Goal: Navigation & Orientation: Find specific page/section

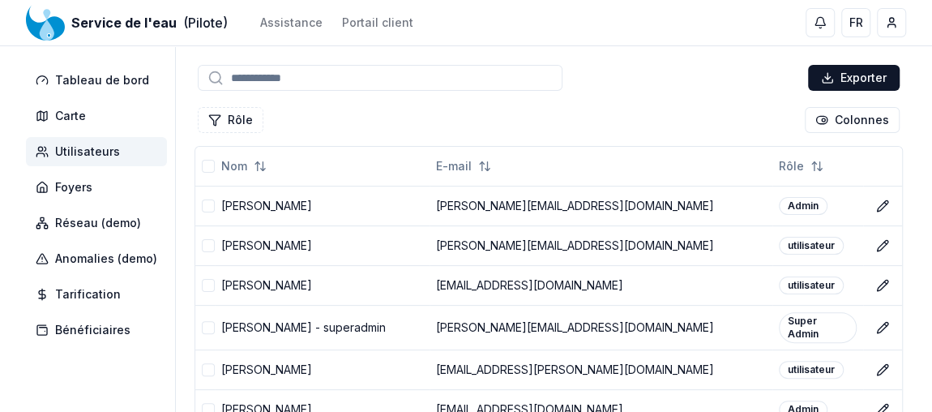
scroll to position [84, 0]
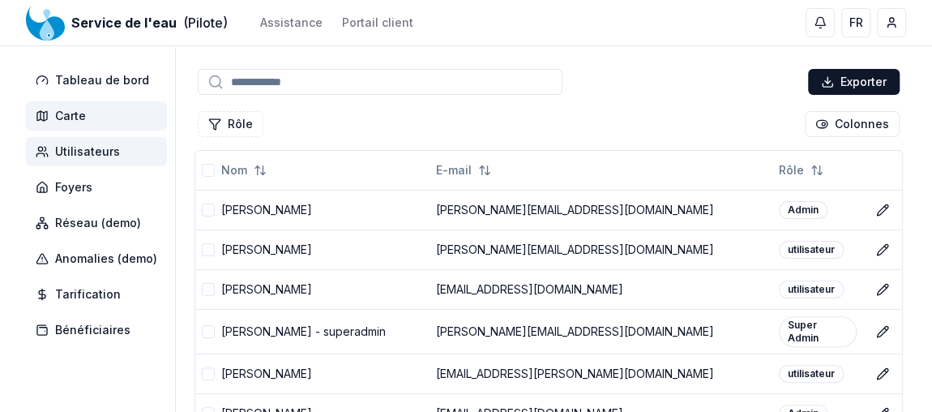
click at [68, 115] on span "Carte" at bounding box center [70, 116] width 31 height 16
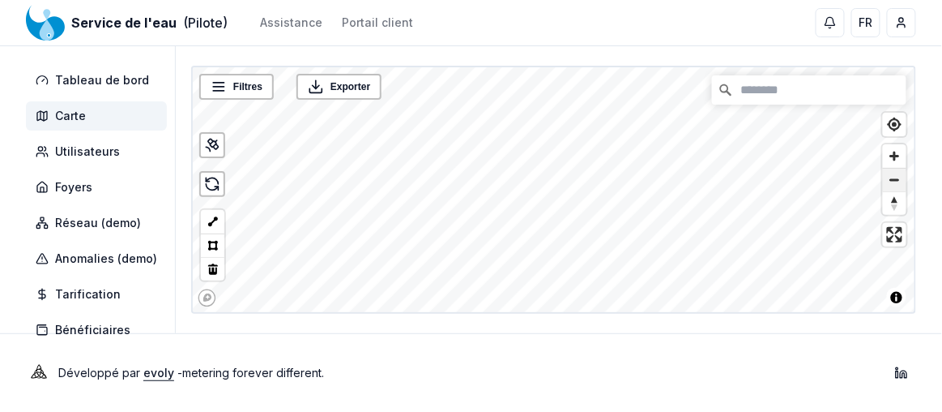
click at [894, 179] on span "Zoom out" at bounding box center [894, 180] width 23 height 23
click at [896, 152] on span "Zoom in" at bounding box center [894, 155] width 23 height 23
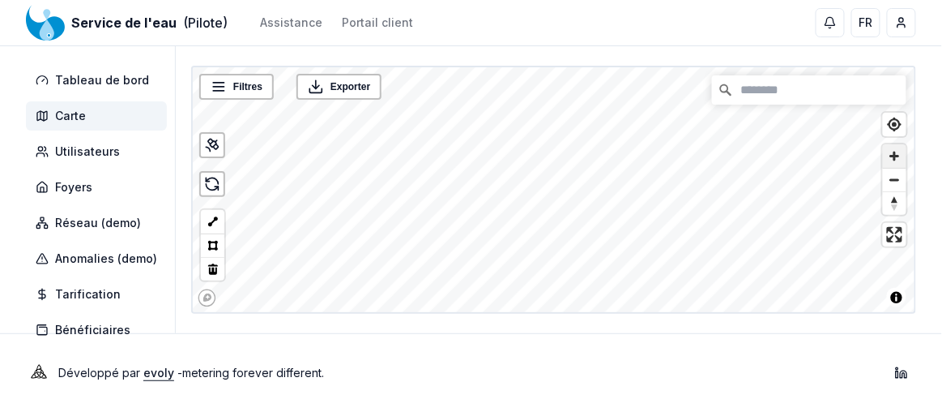
click at [896, 152] on span "Zoom in" at bounding box center [894, 155] width 23 height 23
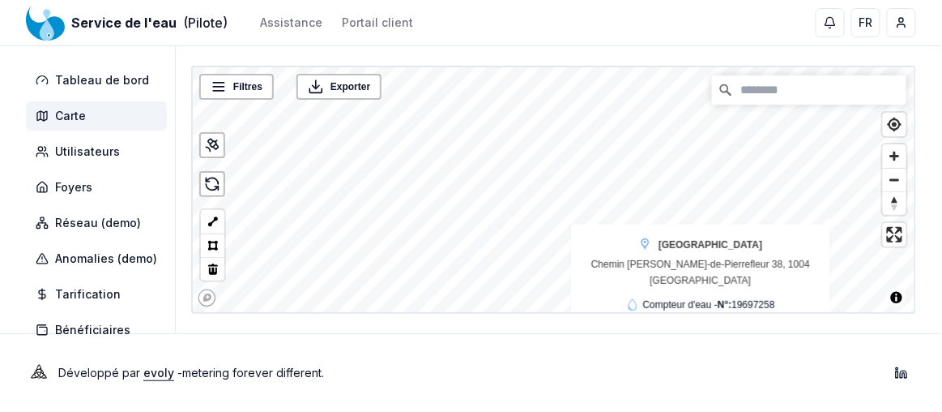
click at [728, 258] on div "LAUSANNE Chemin Guillaume-de-Pierrefleur 38, 1004 [GEOGRAPHIC_DATA]" at bounding box center [700, 263] width 235 height 52
click at [88, 155] on span "Utilisateurs" at bounding box center [87, 151] width 65 height 16
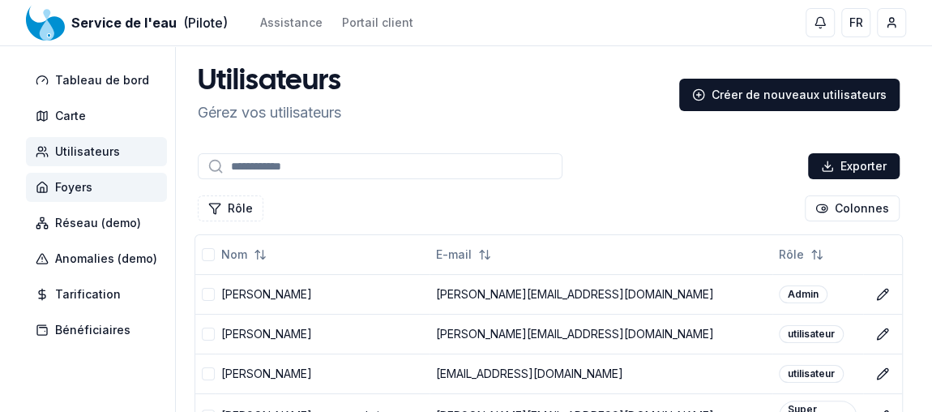
click at [79, 188] on span "Foyers" at bounding box center [73, 187] width 37 height 16
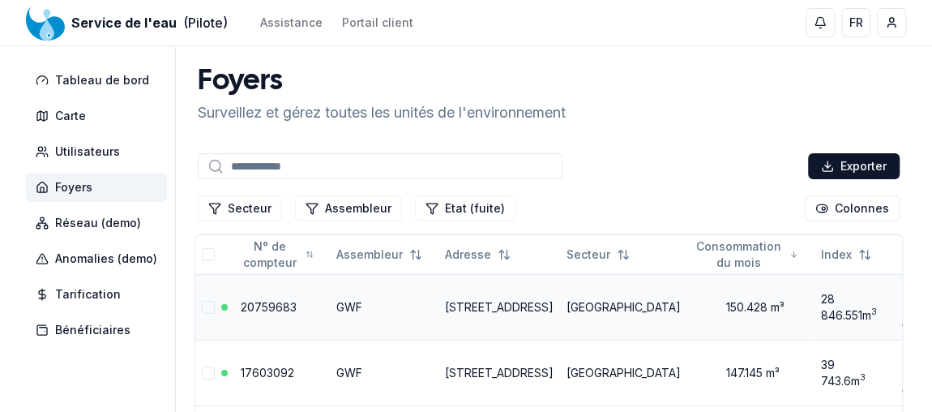
click at [524, 305] on td "[STREET_ADDRESS]" at bounding box center [499, 307] width 122 height 66
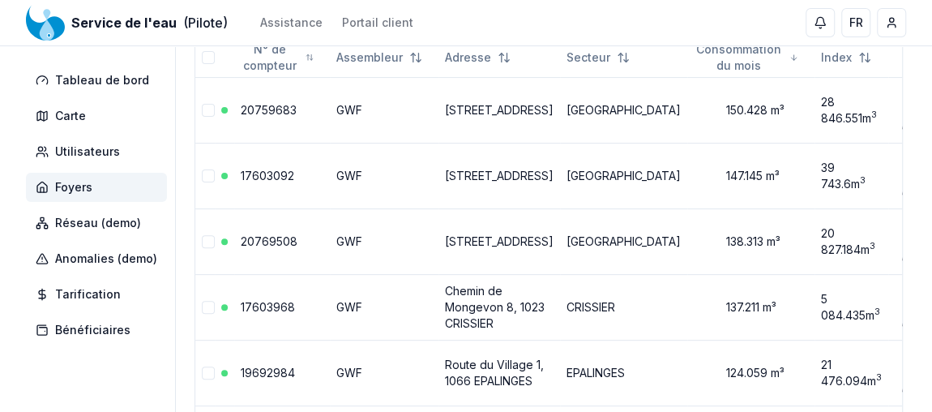
scroll to position [195, 0]
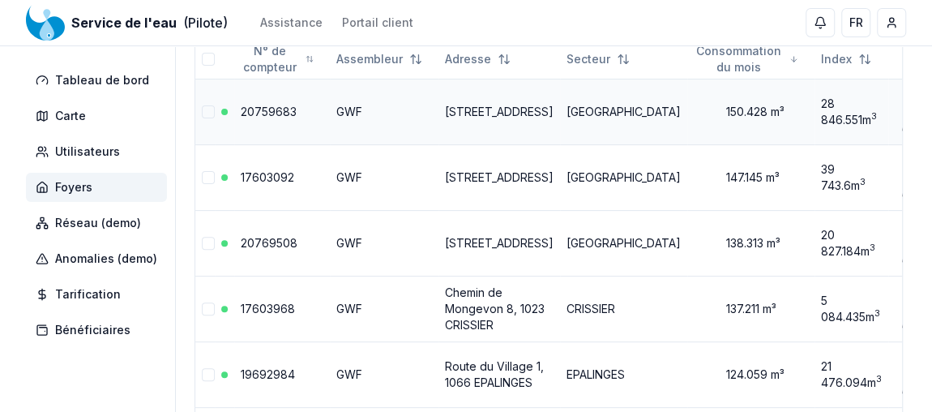
click at [262, 111] on link "20759683" at bounding box center [269, 112] width 56 height 14
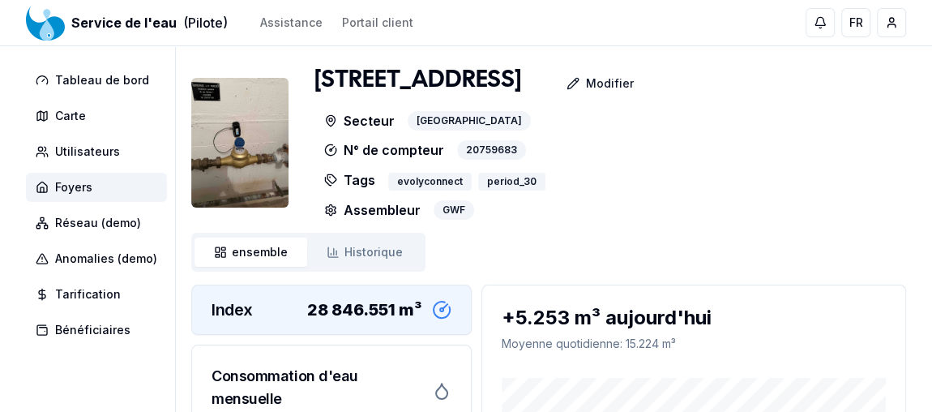
click at [235, 129] on img at bounding box center [239, 143] width 97 height 130
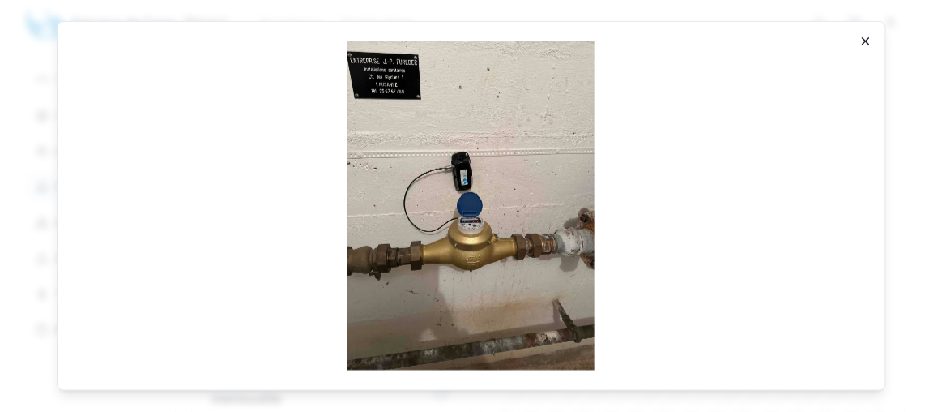
click at [871, 44] on icon "button" at bounding box center [866, 41] width 13 height 13
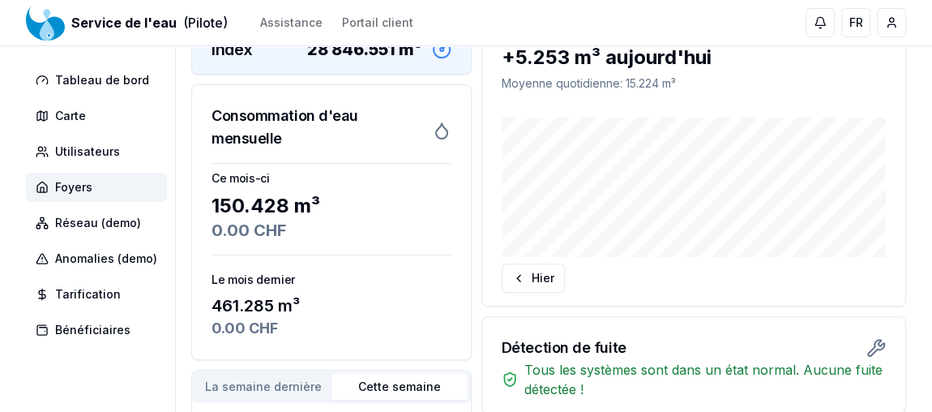
scroll to position [230, 0]
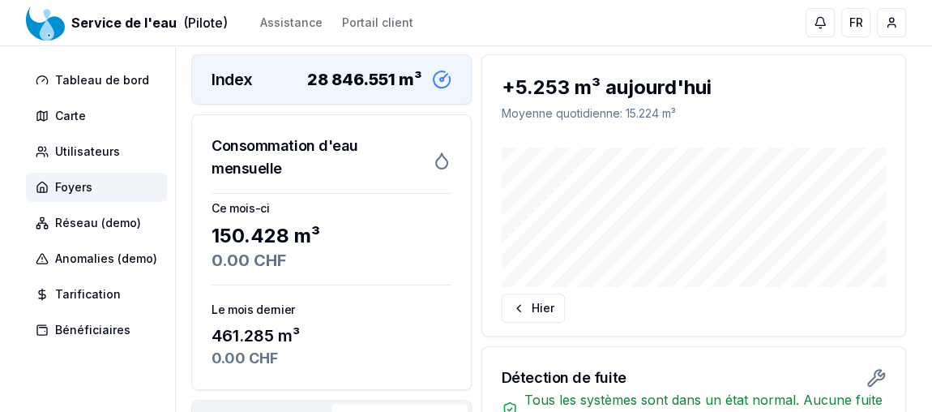
click at [382, 30] on span "Historique" at bounding box center [373, 22] width 58 height 16
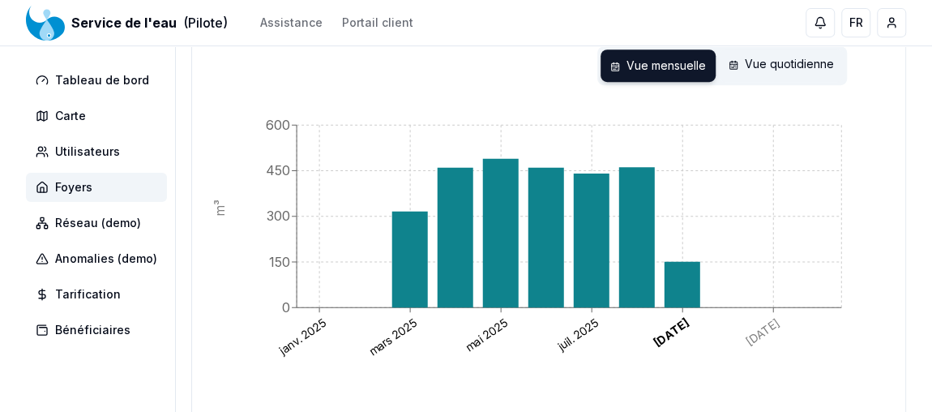
scroll to position [365, 0]
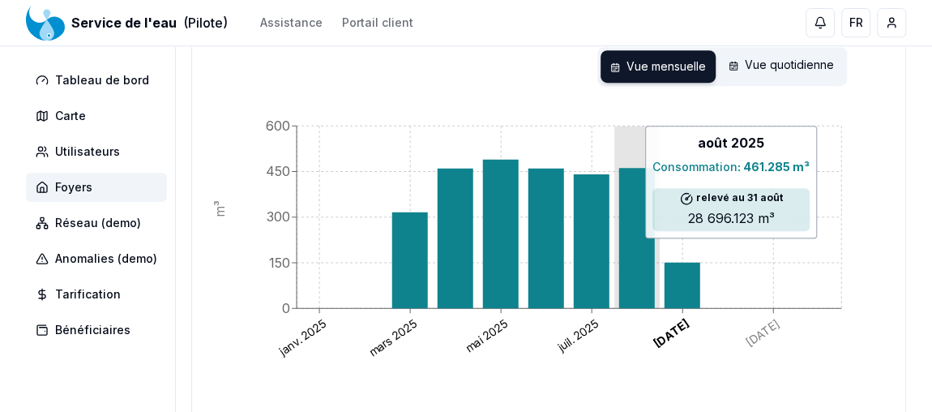
click at [624, 250] on icon at bounding box center [637, 238] width 36 height 140
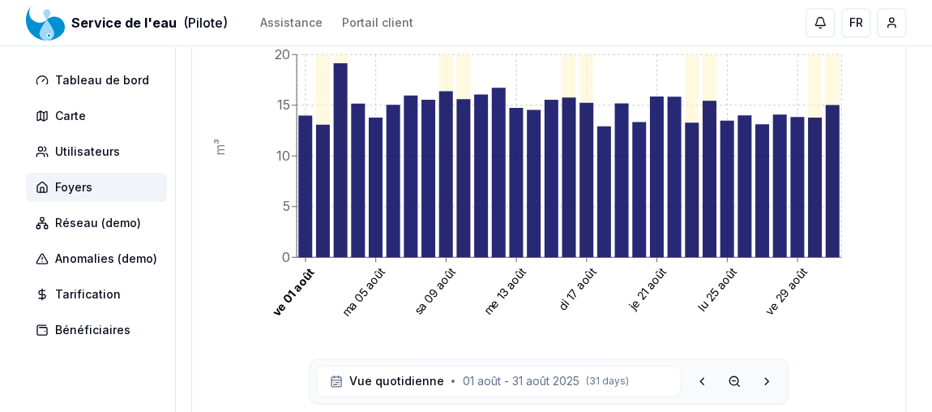
scroll to position [399, 0]
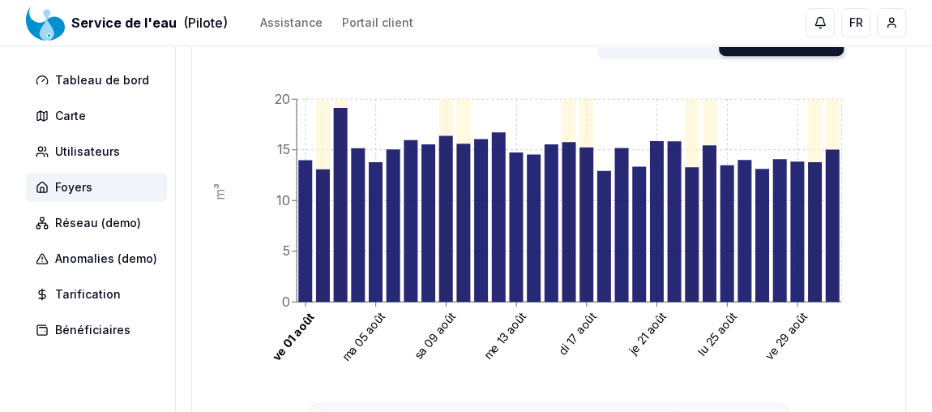
click at [656, 59] on div "Vue mensuelle Vue quotidienne" at bounding box center [722, 39] width 250 height 39
click at [660, 56] on div "Vue mensuelle" at bounding box center [657, 39] width 115 height 32
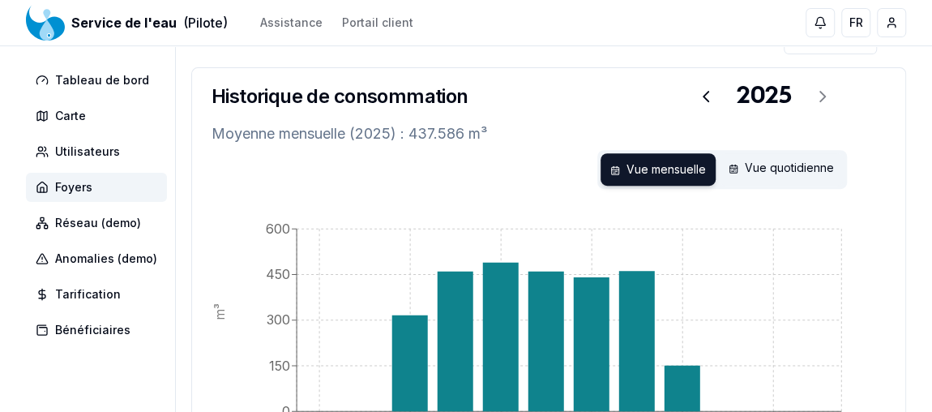
scroll to position [224, 0]
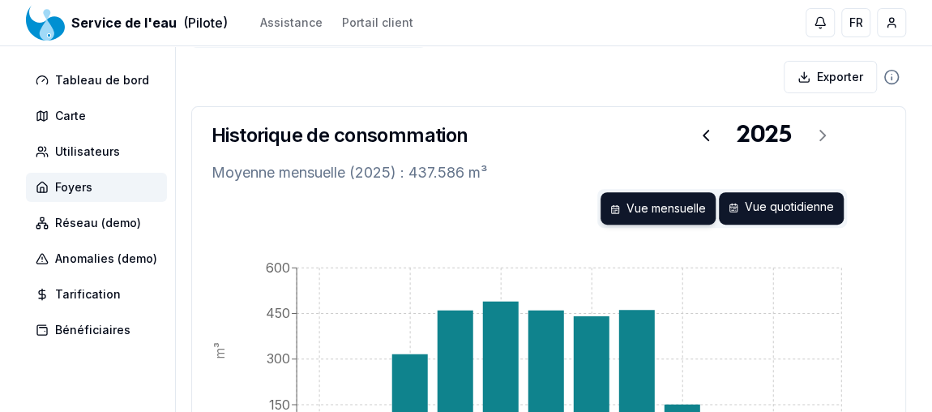
click at [765, 224] on div "Vue quotidienne" at bounding box center [781, 208] width 125 height 32
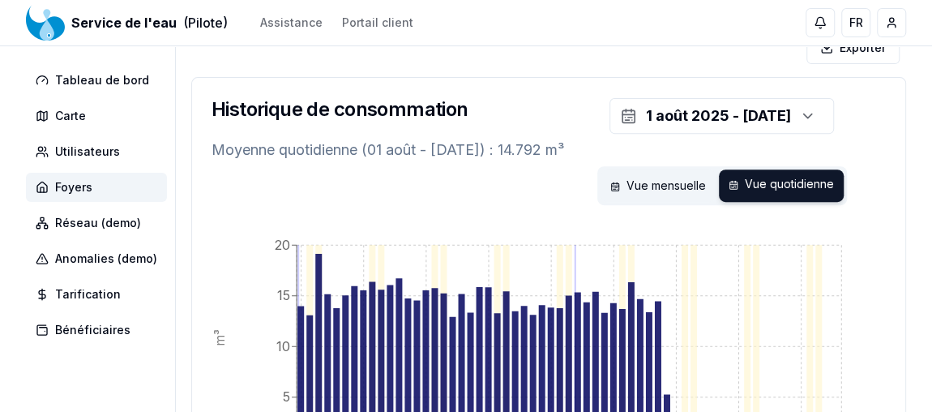
scroll to position [255, 0]
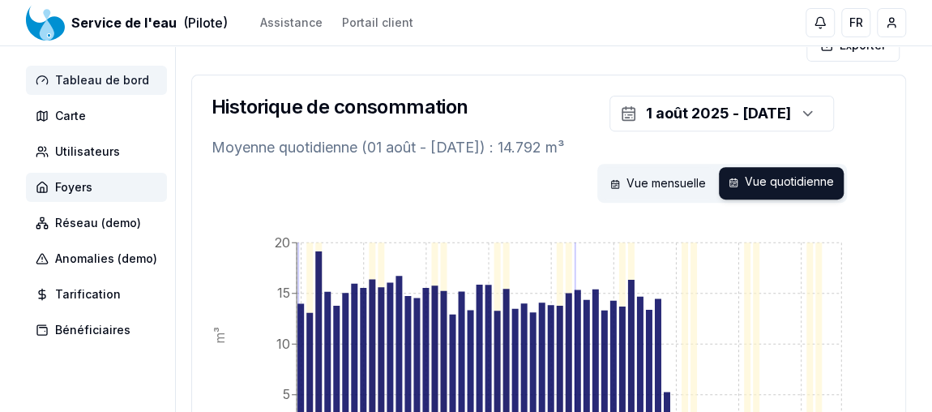
click at [107, 85] on span "Tableau de bord" at bounding box center [102, 80] width 94 height 16
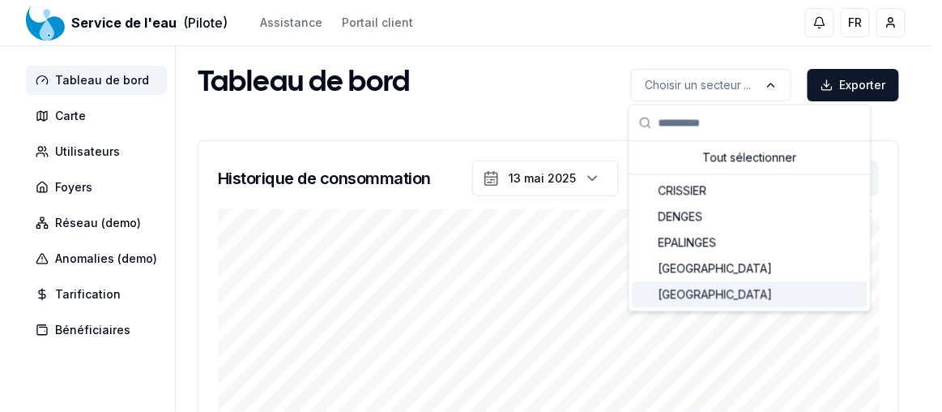
click at [677, 289] on span "[GEOGRAPHIC_DATA]" at bounding box center [716, 294] width 114 height 16
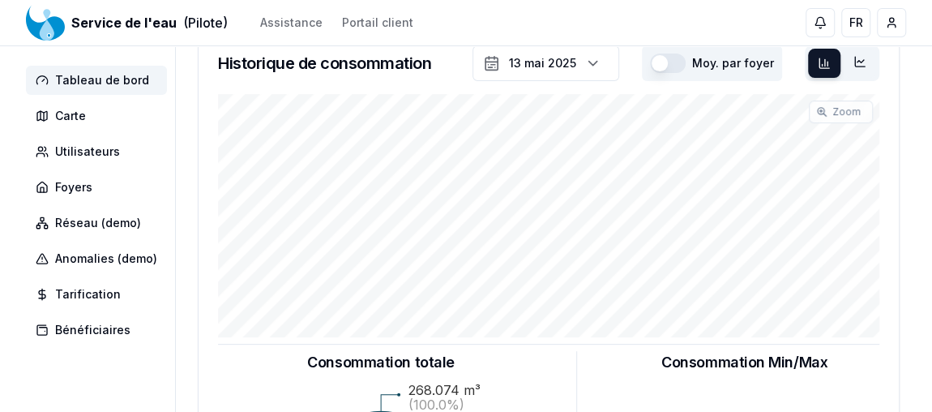
scroll to position [57, 0]
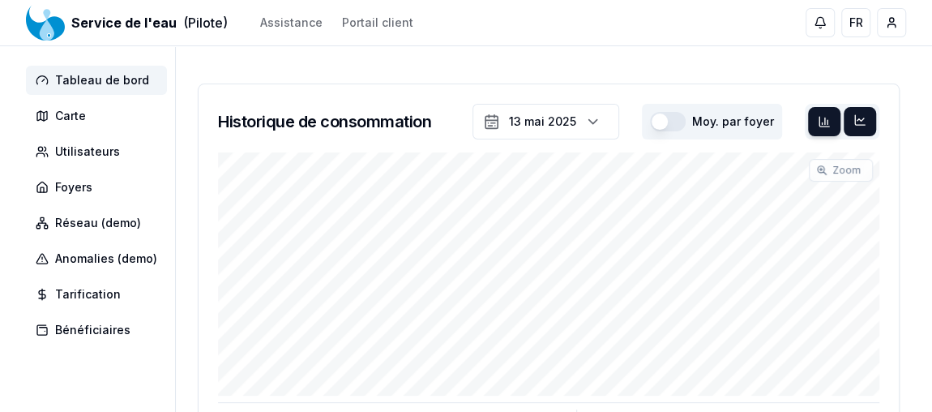
click at [856, 116] on icon at bounding box center [859, 119] width 13 height 13
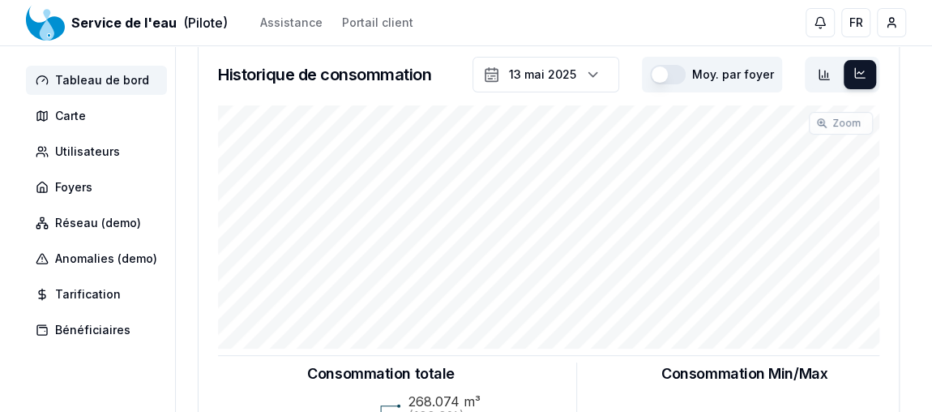
scroll to position [0, 0]
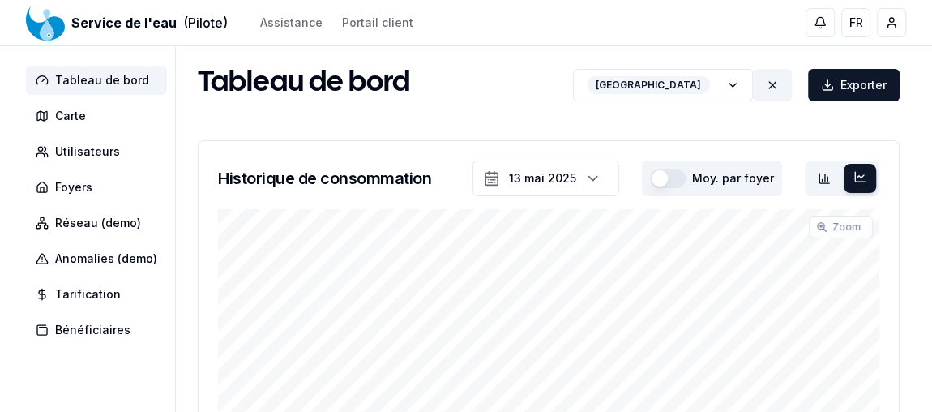
click at [766, 83] on icon at bounding box center [772, 85] width 13 height 13
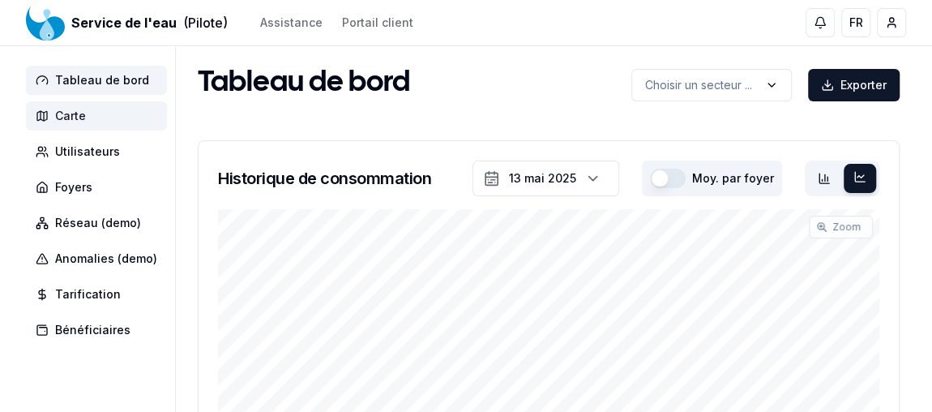
click at [92, 129] on span "Carte" at bounding box center [96, 115] width 141 height 29
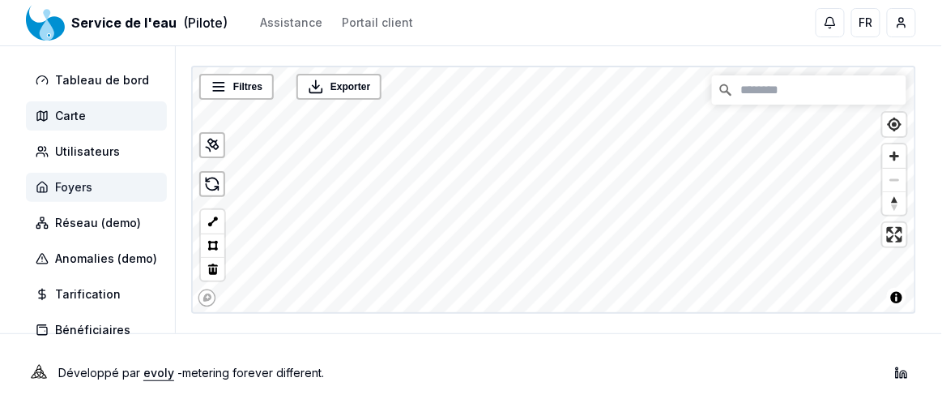
click at [91, 200] on span "Foyers" at bounding box center [96, 187] width 141 height 29
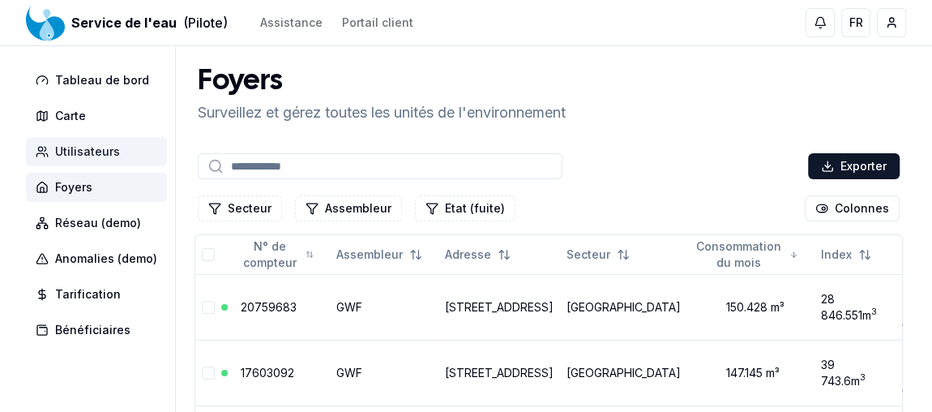
click at [76, 152] on span "Utilisateurs" at bounding box center [87, 151] width 65 height 16
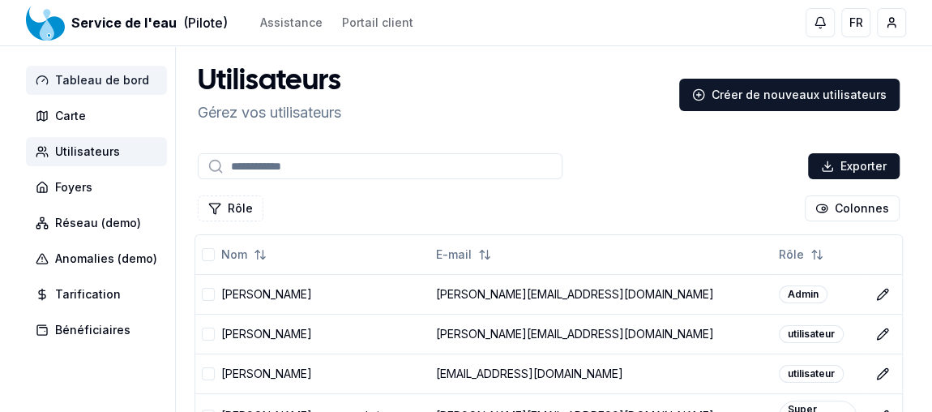
click at [102, 88] on span "Tableau de bord" at bounding box center [96, 80] width 141 height 29
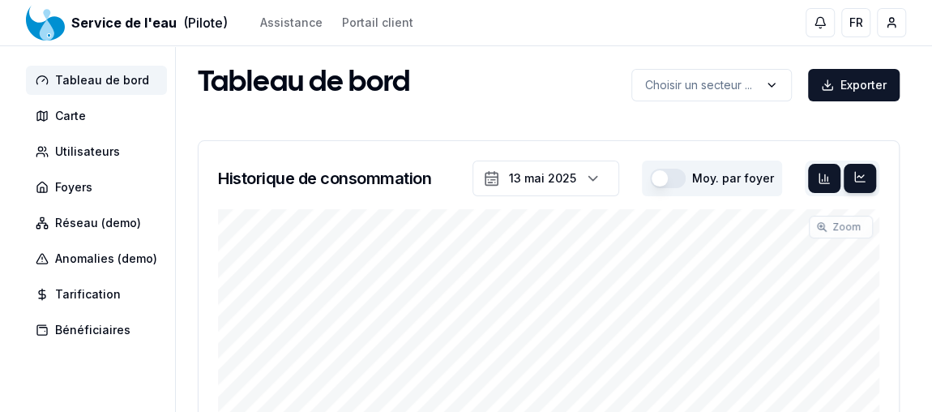
click at [817, 169] on div at bounding box center [824, 178] width 32 height 29
click at [99, 149] on span "Utilisateurs" at bounding box center [87, 151] width 65 height 16
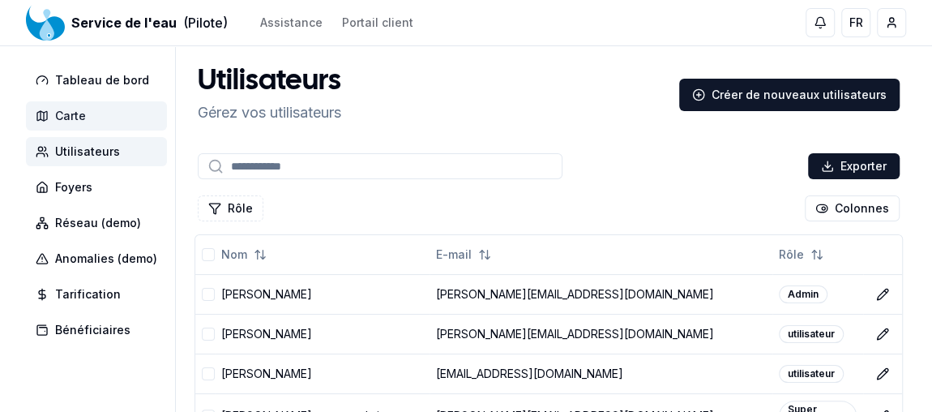
click at [87, 117] on span "Carte" at bounding box center [96, 115] width 141 height 29
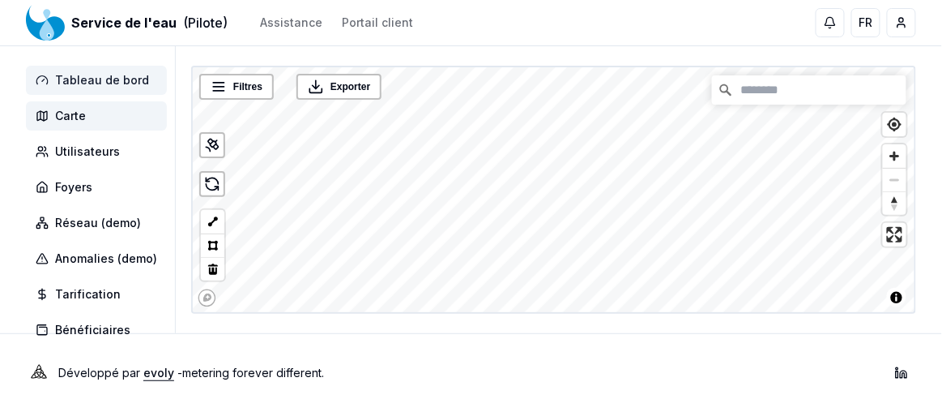
click at [87, 77] on span "Tableau de bord" at bounding box center [102, 80] width 94 height 16
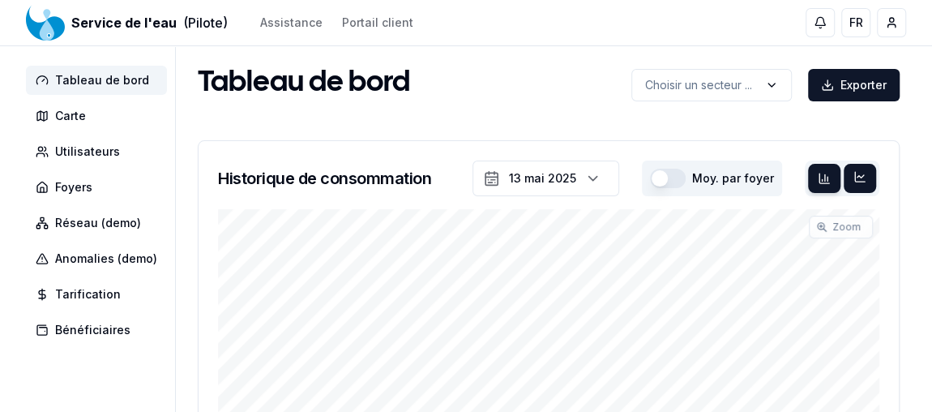
click at [859, 173] on icon at bounding box center [859, 176] width 13 height 13
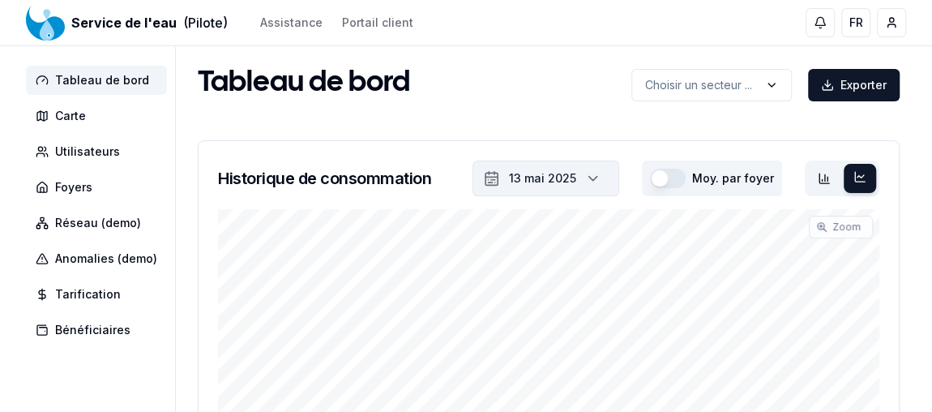
click at [588, 185] on icon "button" at bounding box center [593, 178] width 16 height 24
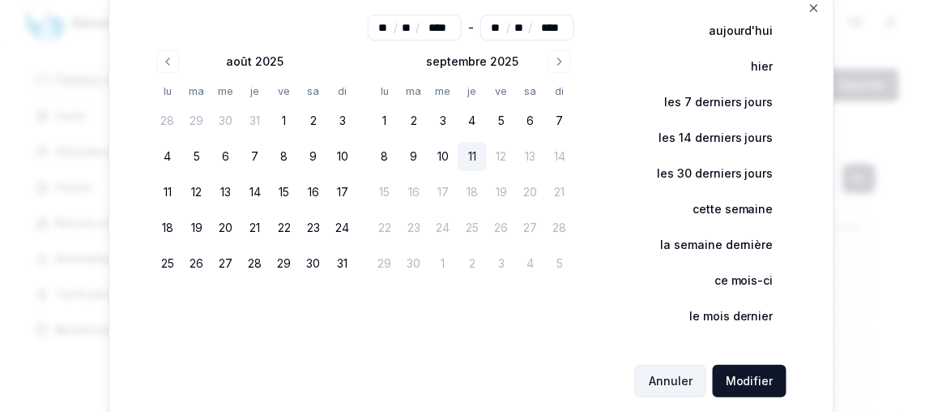
click at [657, 381] on button "Annuler" at bounding box center [670, 381] width 71 height 32
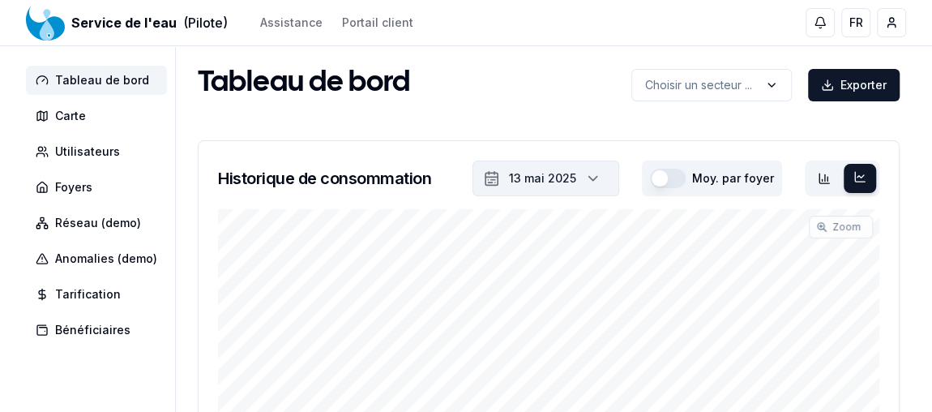
click at [596, 172] on icon "button" at bounding box center [593, 178] width 16 height 24
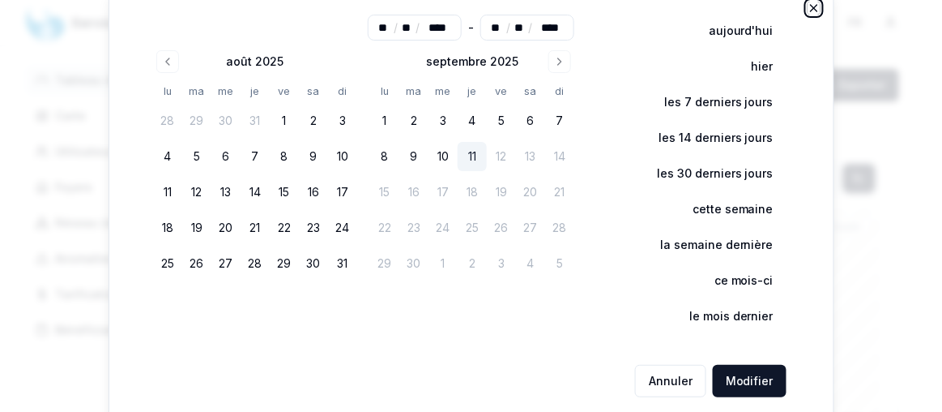
click at [808, 6] on icon "button" at bounding box center [814, 8] width 13 height 13
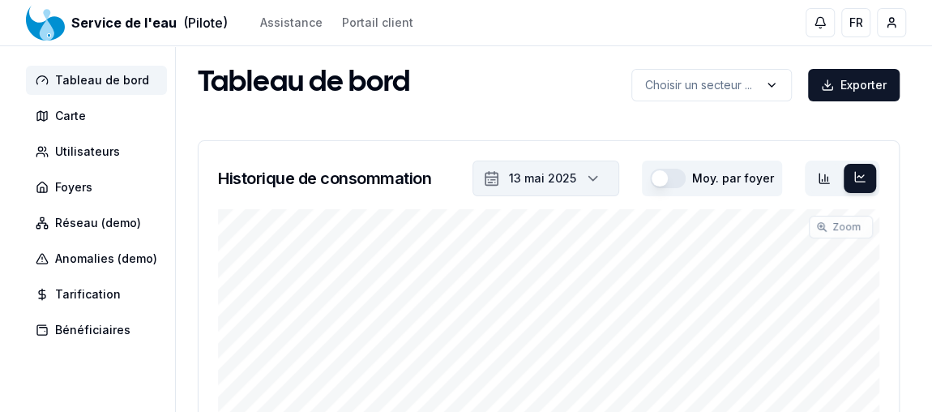
click at [601, 181] on icon "button" at bounding box center [593, 178] width 16 height 24
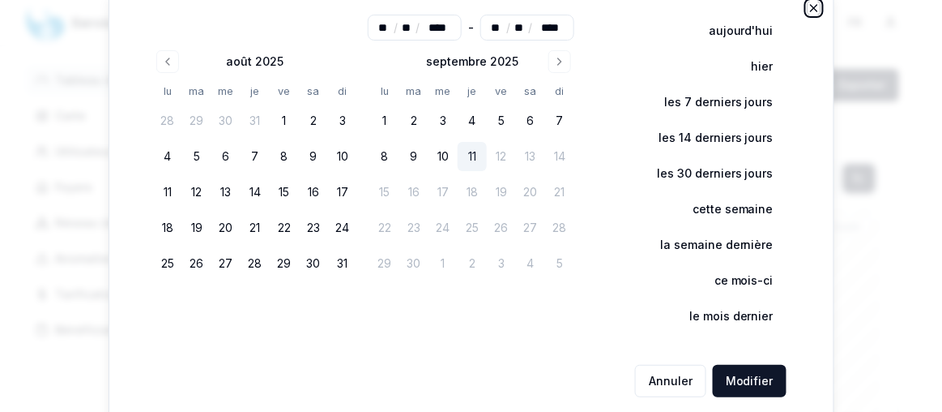
click at [811, 5] on icon "button" at bounding box center [814, 8] width 6 height 6
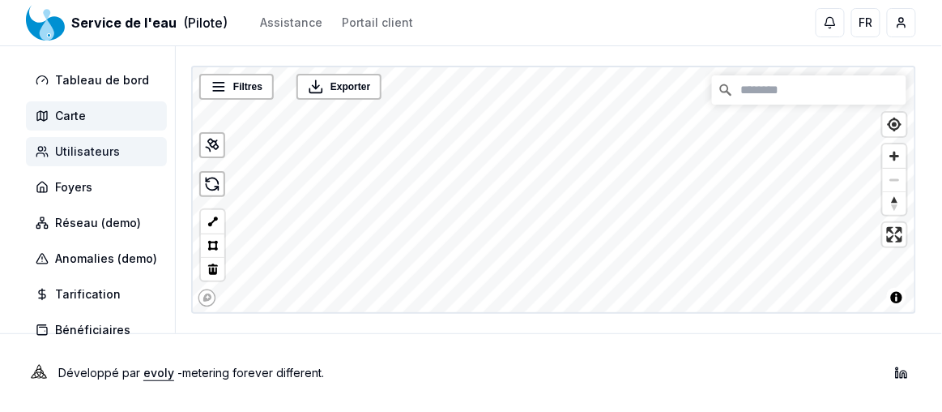
click at [109, 159] on span "Utilisateurs" at bounding box center [87, 151] width 65 height 16
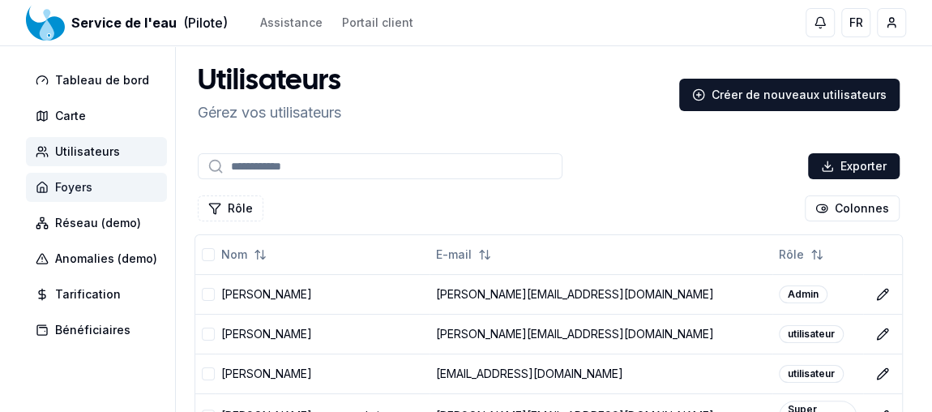
click at [96, 194] on span "Foyers" at bounding box center [96, 187] width 141 height 29
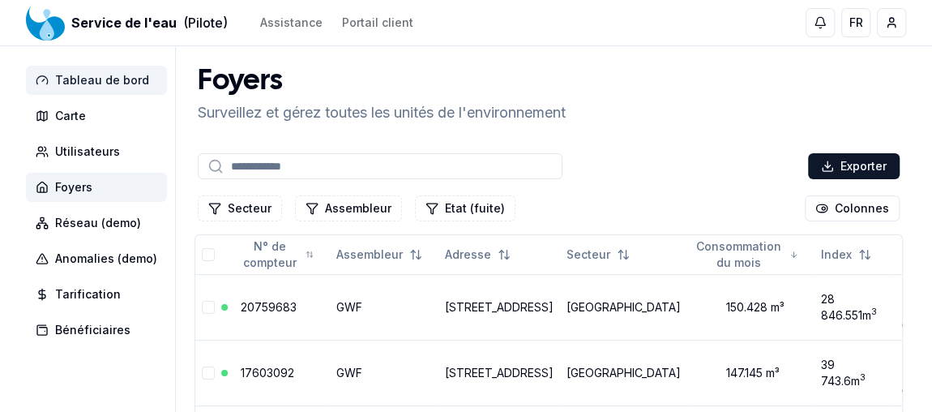
click at [117, 79] on span "Tableau de bord" at bounding box center [102, 80] width 94 height 16
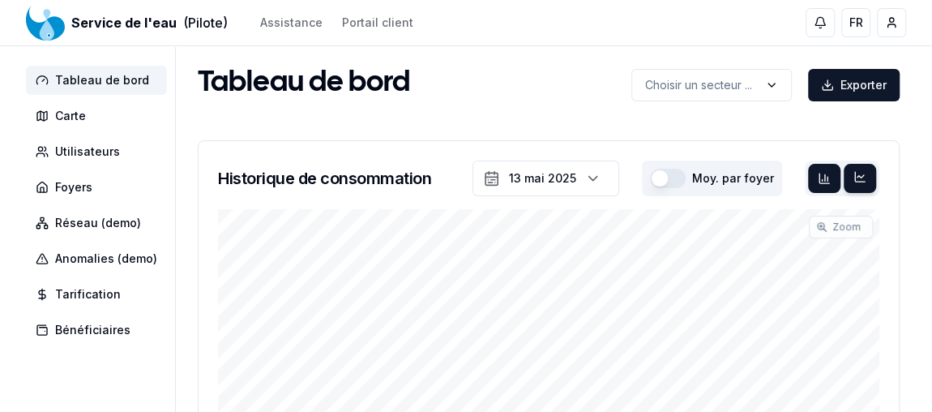
click at [818, 165] on div at bounding box center [824, 178] width 32 height 29
click at [869, 172] on div at bounding box center [859, 178] width 32 height 29
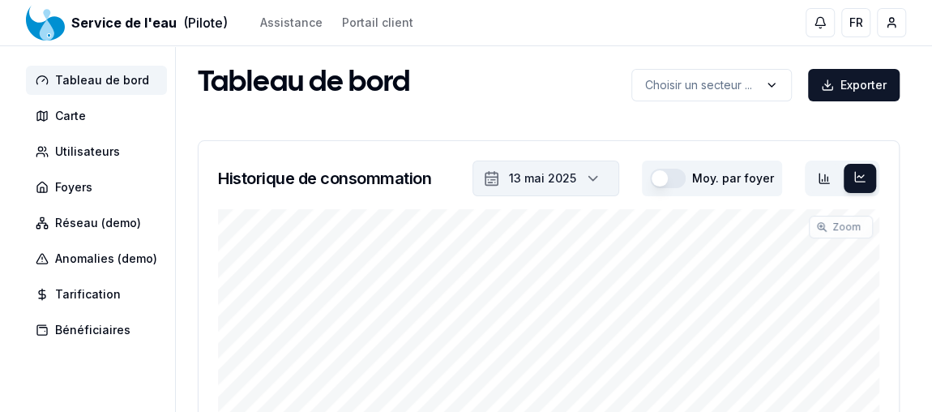
click at [600, 174] on icon "button" at bounding box center [593, 178] width 16 height 24
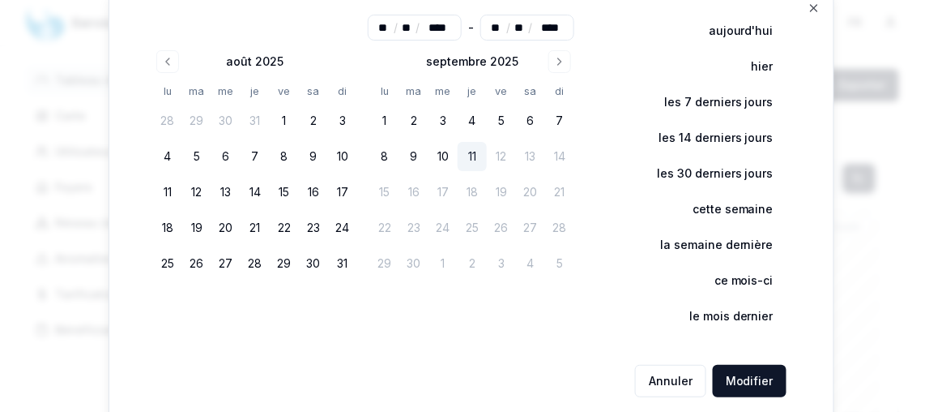
click at [395, 26] on input "**" at bounding box center [383, 27] width 23 height 16
type input "**"
click at [410, 28] on input "**" at bounding box center [406, 27] width 19 height 16
type input "**"
click at [471, 21] on div "-" at bounding box center [471, 28] width 6 height 26
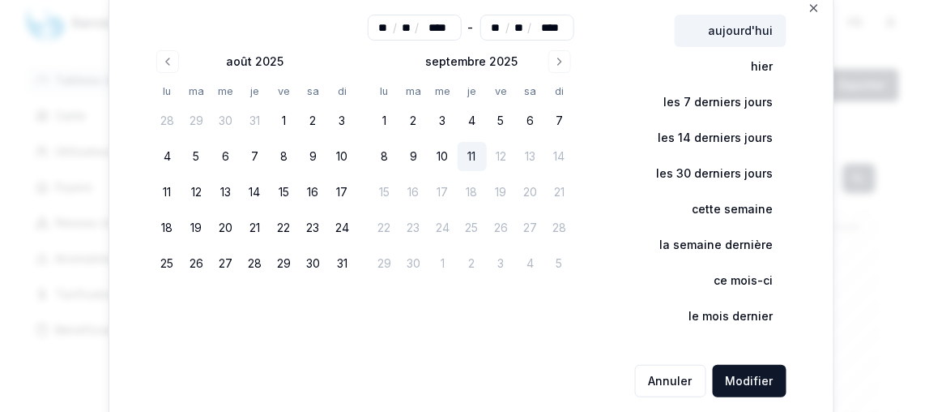
click at [739, 33] on button "aujourd'hui" at bounding box center [731, 31] width 112 height 32
type input "**"
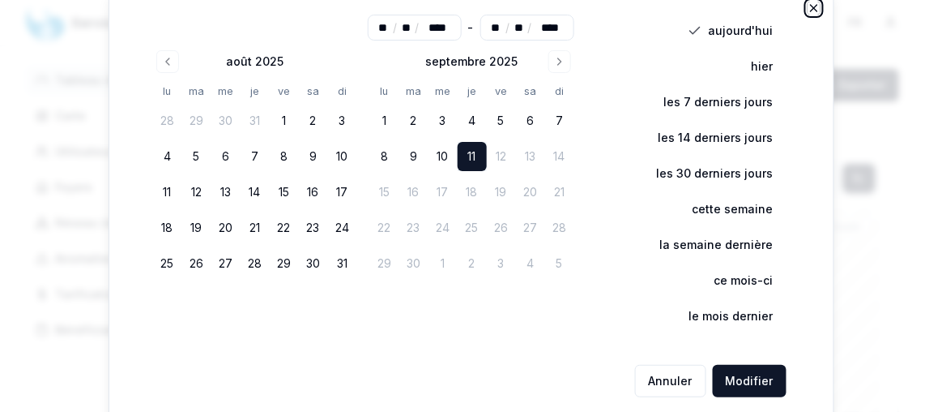
click at [815, 3] on icon "button" at bounding box center [814, 8] width 13 height 13
